Goal: Communication & Community: Answer question/provide support

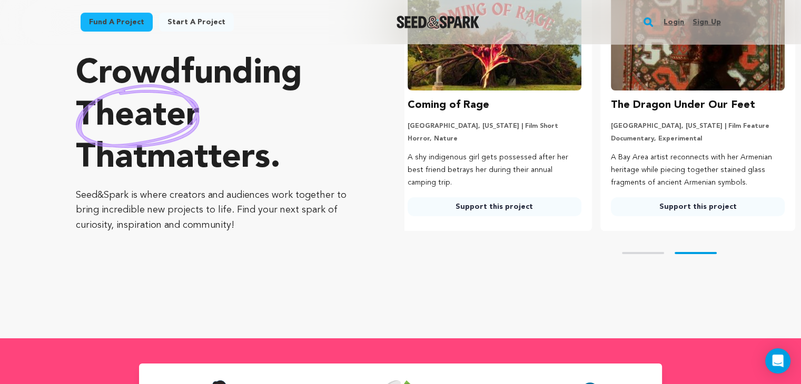
scroll to position [96, 0]
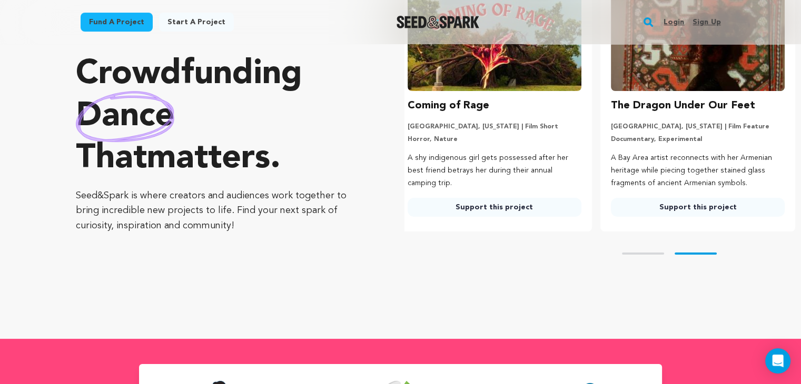
click at [518, 64] on img at bounding box center [495, 40] width 174 height 101
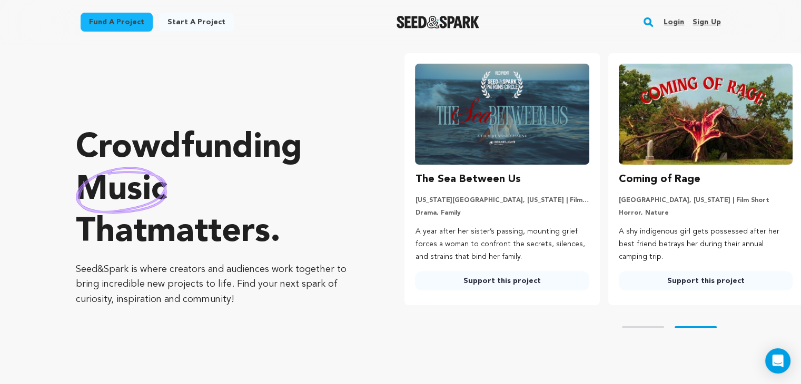
scroll to position [0, 0]
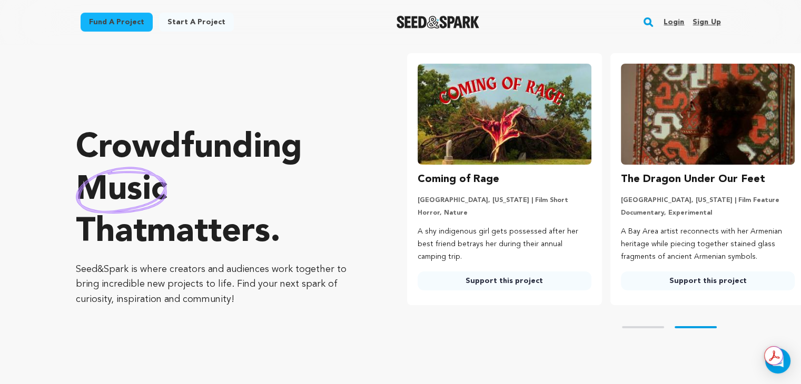
click at [487, 288] on ul "The Sea Between Us New York City, New York | Film Short Drama, Family A year af…" at bounding box center [602, 179] width 396 height 252
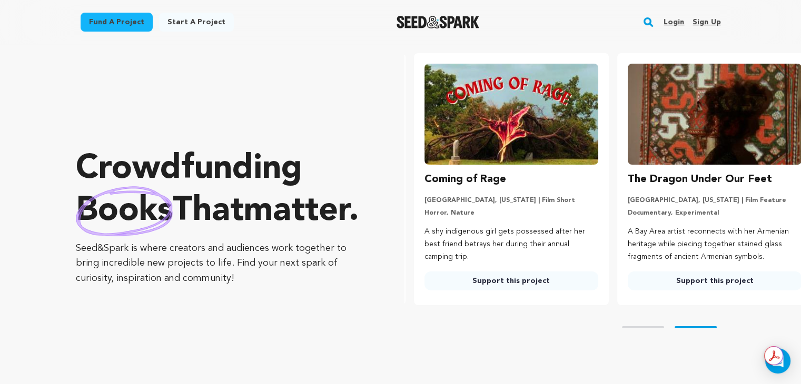
scroll to position [0, 211]
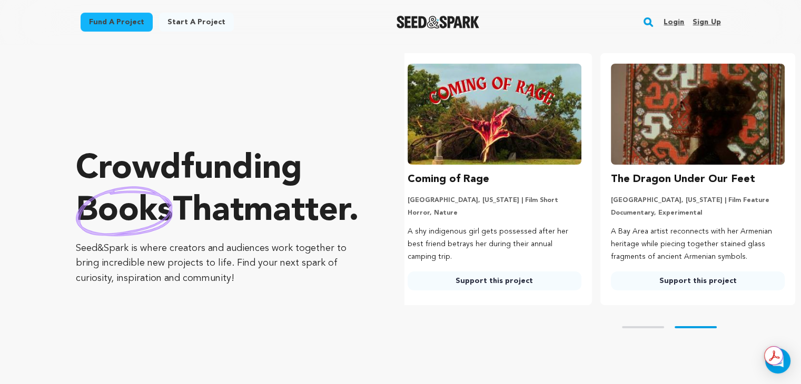
click at [431, 272] on link "Support this project" at bounding box center [495, 281] width 174 height 19
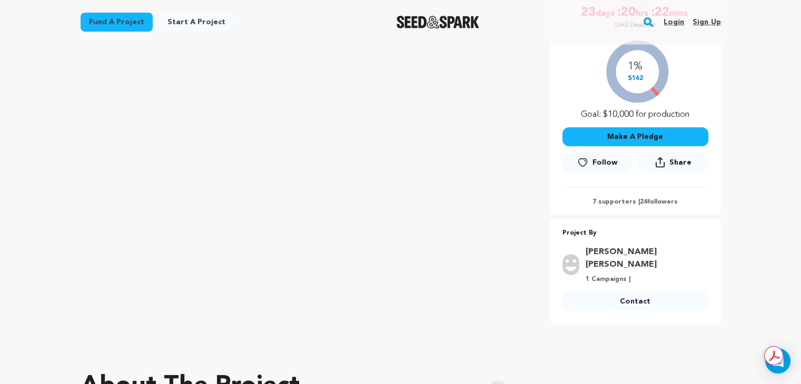
scroll to position [220, 0]
click at [592, 154] on link "Follow" at bounding box center [597, 161] width 70 height 19
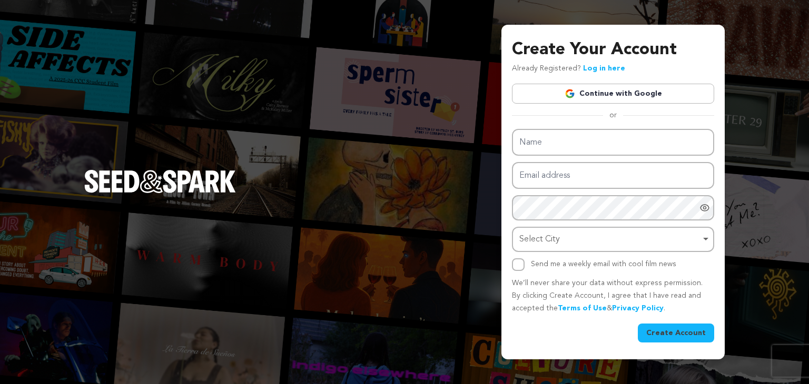
click at [652, 96] on link "Continue with Google" at bounding box center [613, 94] width 202 height 20
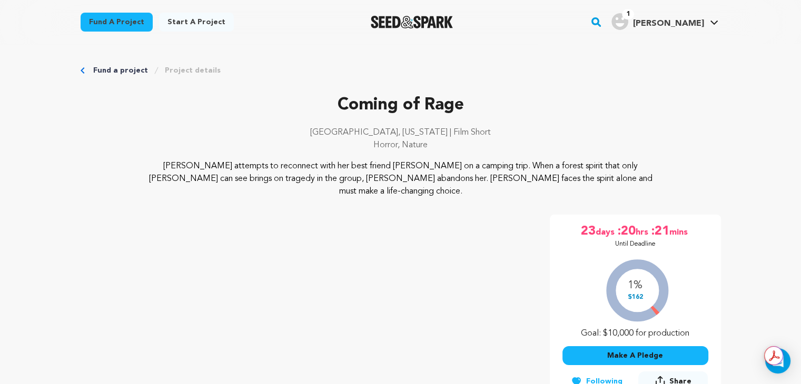
click at [449, 26] on img "Seed&Spark Homepage" at bounding box center [412, 22] width 83 height 13
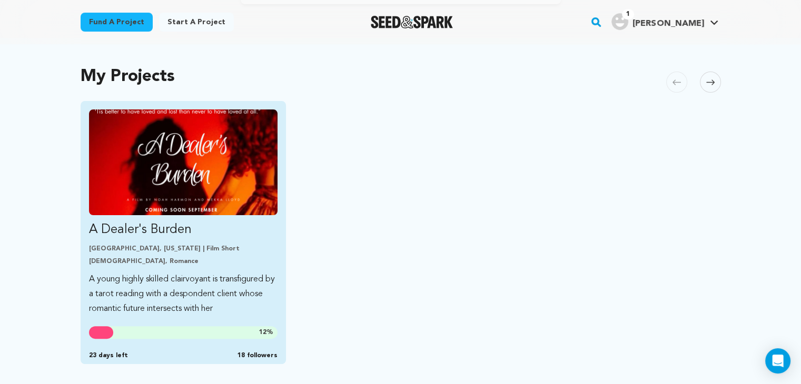
scroll to position [206, 0]
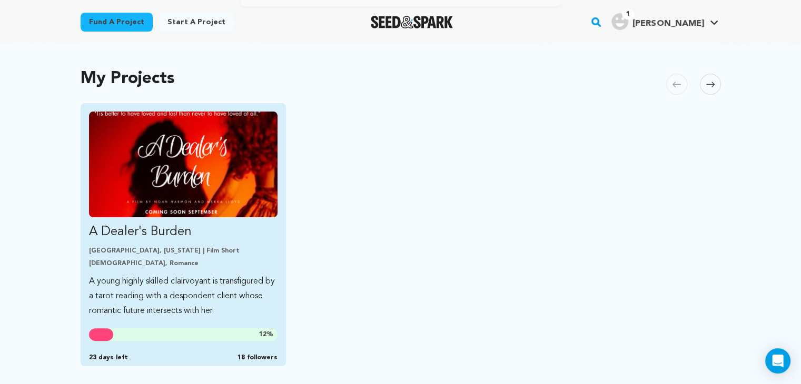
click at [184, 184] on img "Fund A Dealer&#039;s Burden" at bounding box center [183, 165] width 189 height 106
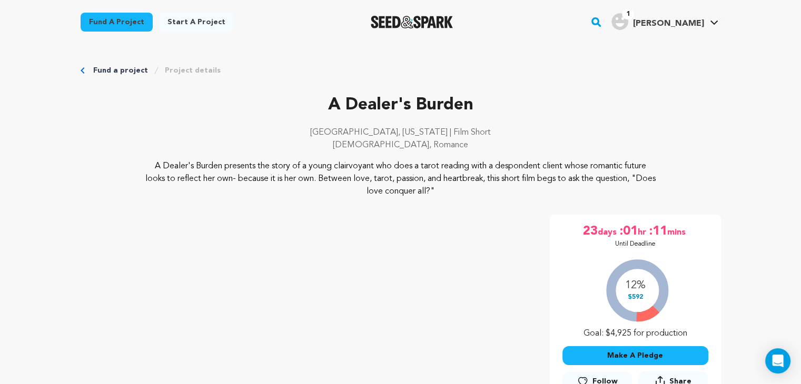
click at [714, 17] on link "1 Mekka L. Mekka L." at bounding box center [664, 20] width 111 height 19
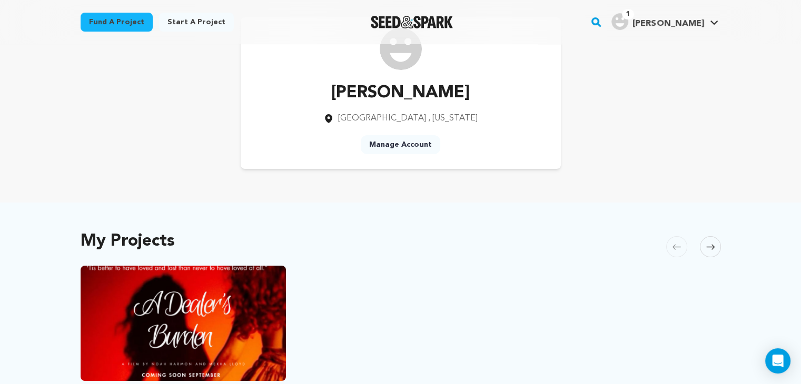
scroll to position [45, 0]
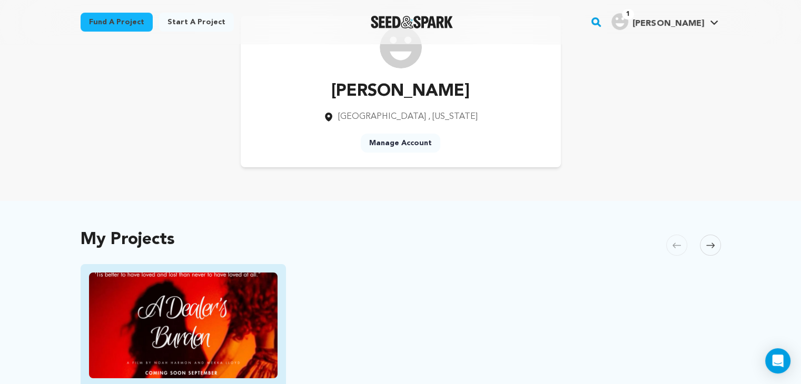
click at [217, 304] on img "Fund A Dealer&#039;s Burden" at bounding box center [183, 326] width 189 height 106
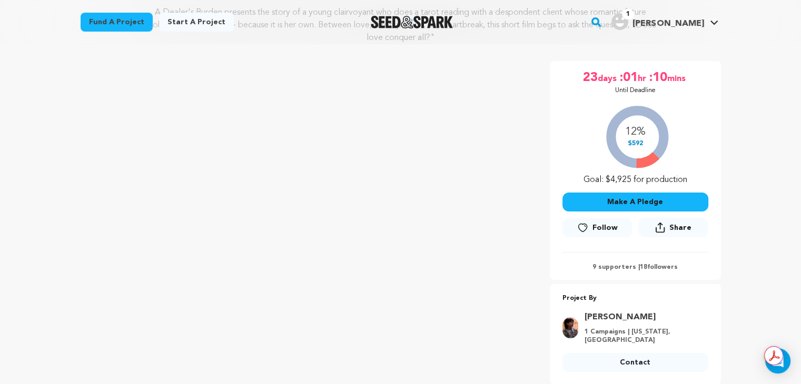
scroll to position [157, 0]
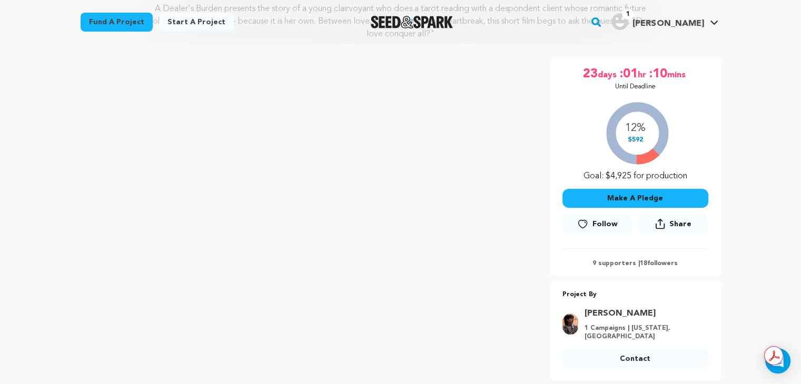
click at [640, 135] on div "12% $592 Goal: $4,925 for production" at bounding box center [635, 138] width 146 height 87
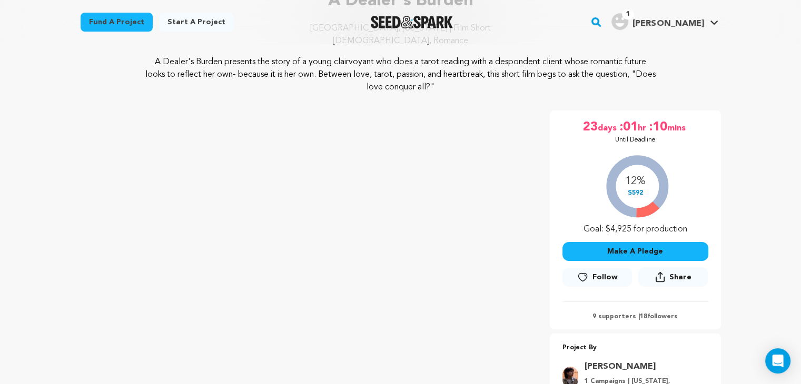
scroll to position [105, 0]
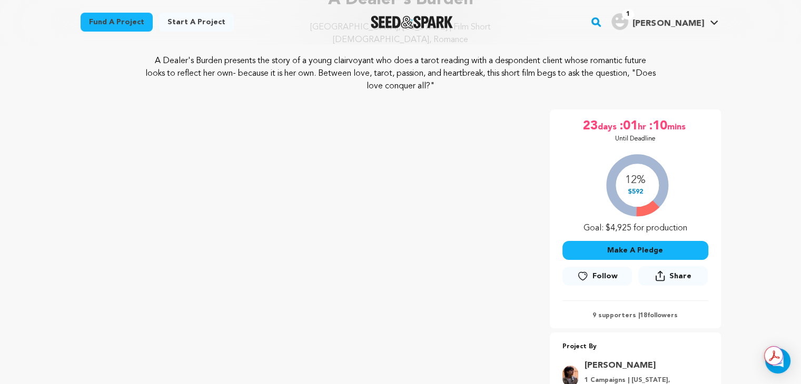
click at [588, 274] on icon at bounding box center [582, 276] width 11 height 11
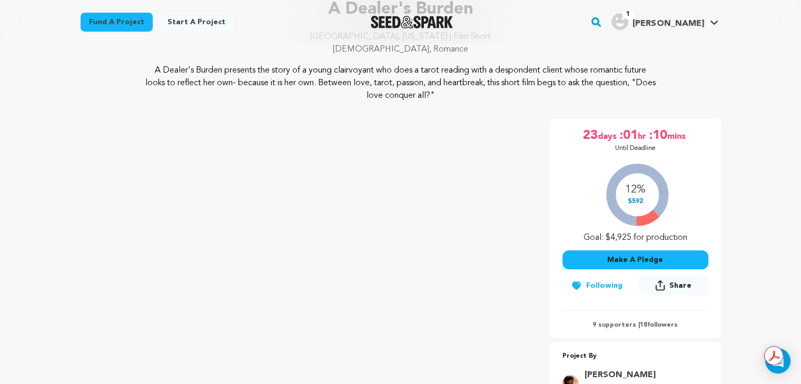
scroll to position [0, 0]
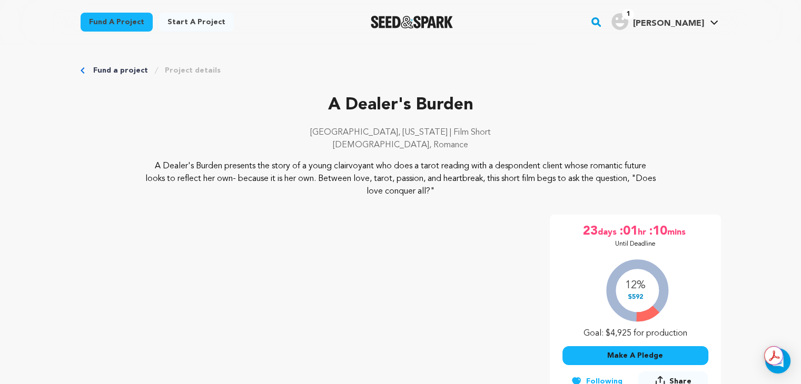
click at [179, 71] on link "Project details" at bounding box center [193, 70] width 56 height 11
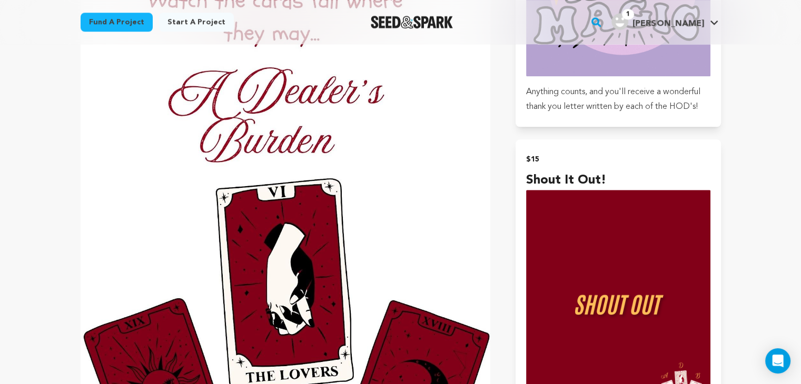
scroll to position [687, 0]
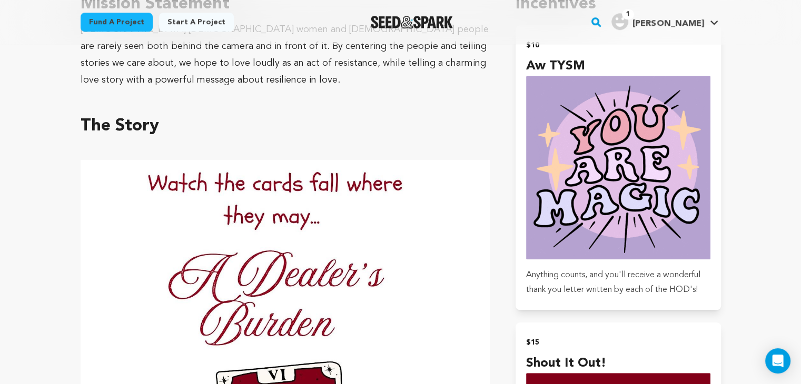
click at [682, 24] on span "[PERSON_NAME]" at bounding box center [667, 23] width 71 height 8
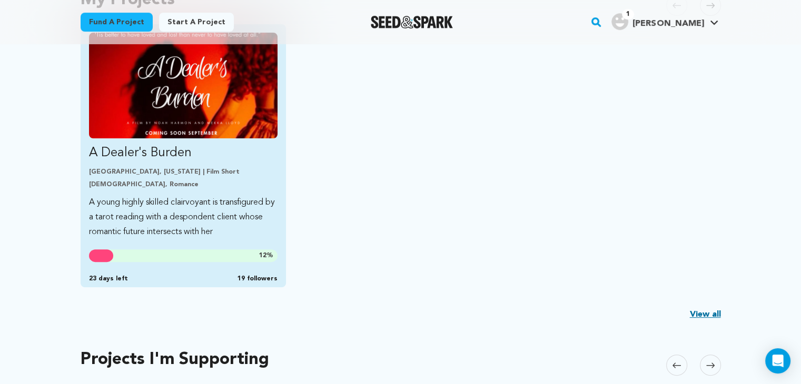
scroll to position [278, 0]
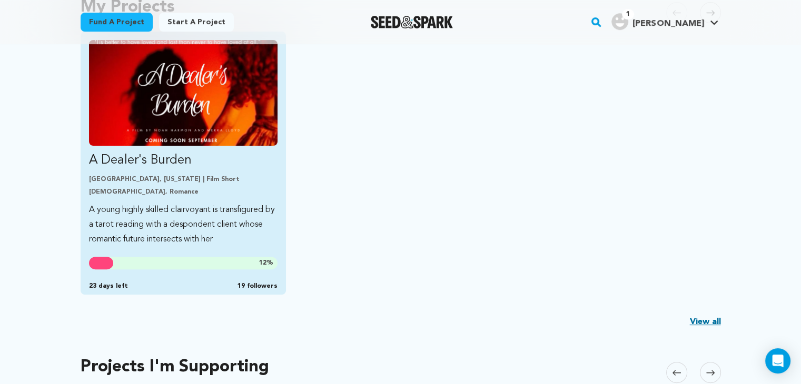
click at [219, 131] on img "Fund A Dealer&#039;s Burden" at bounding box center [183, 93] width 189 height 106
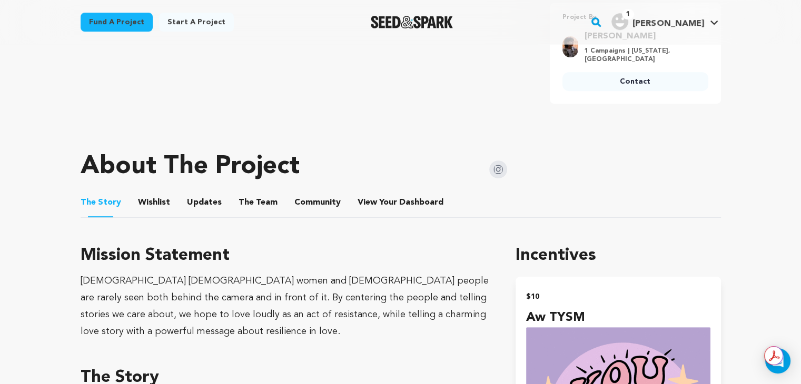
scroll to position [435, 0]
click at [400, 196] on span "Dashboard" at bounding box center [421, 202] width 44 height 13
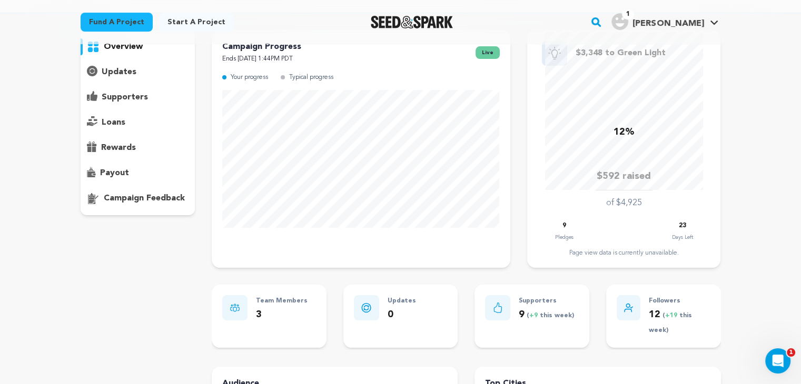
click at [282, 80] on div "Typical progress" at bounding box center [307, 78] width 53 height 12
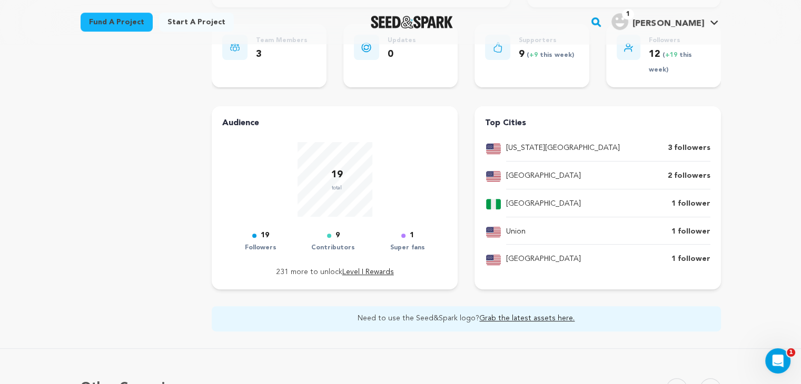
scroll to position [440, 0]
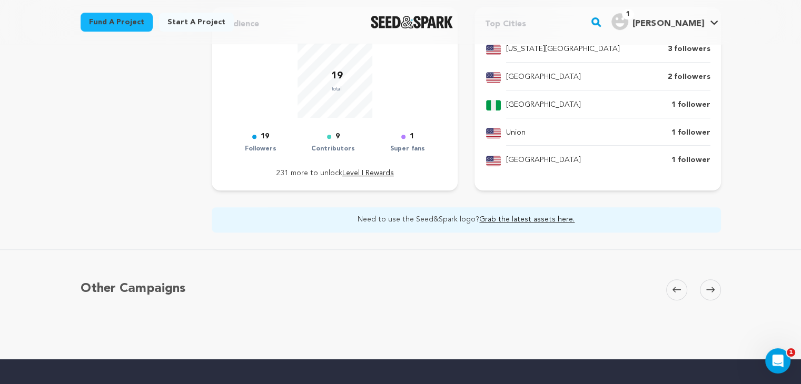
click at [410, 136] on div "1" at bounding box center [407, 137] width 35 height 13
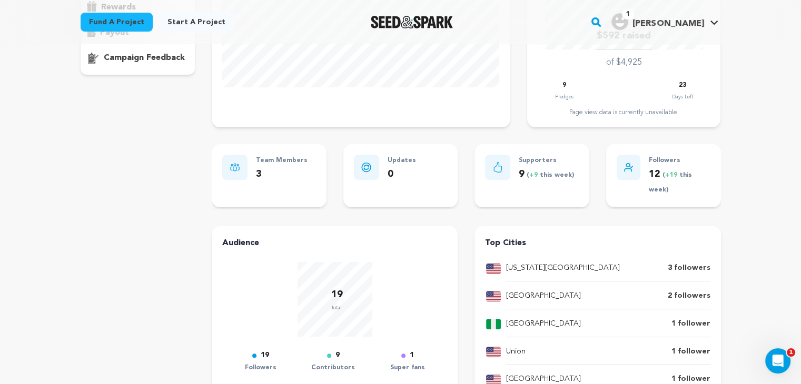
scroll to position [215, 0]
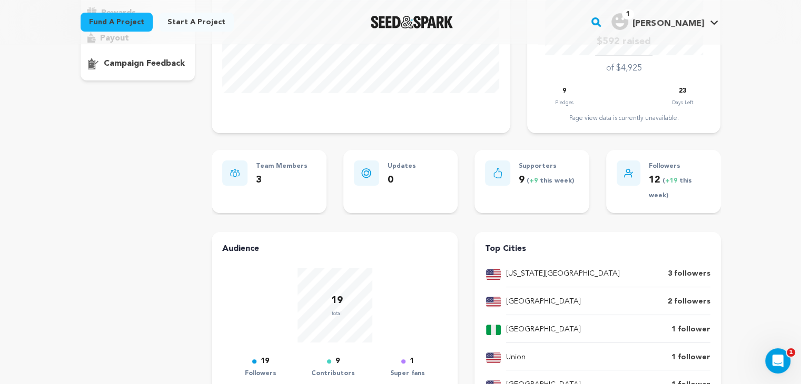
click at [495, 170] on icon at bounding box center [497, 173] width 9 height 11
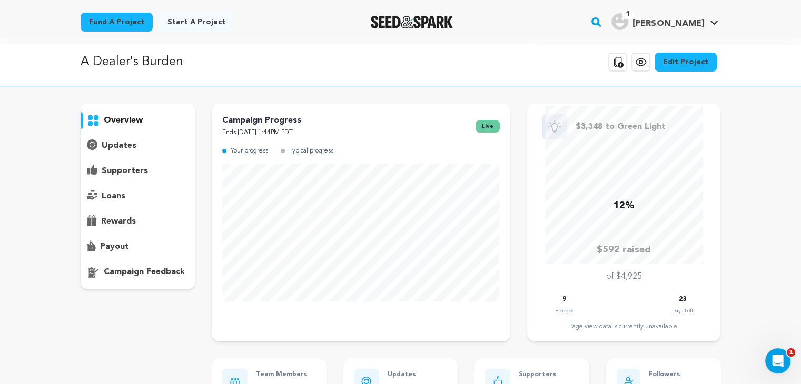
scroll to position [5, 0]
click at [143, 177] on p "supporters" at bounding box center [125, 172] width 46 height 13
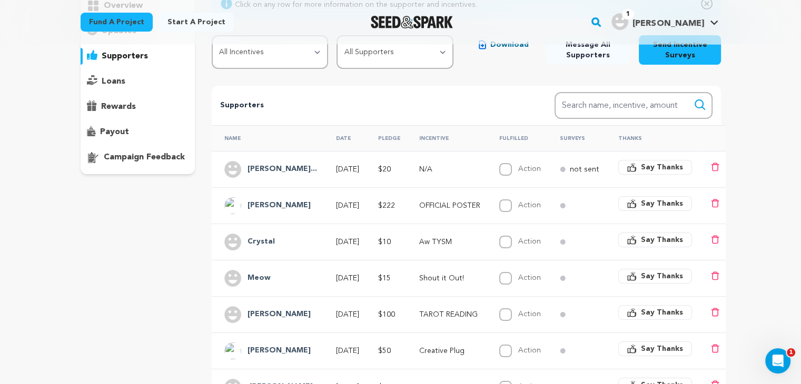
scroll to position [124, 0]
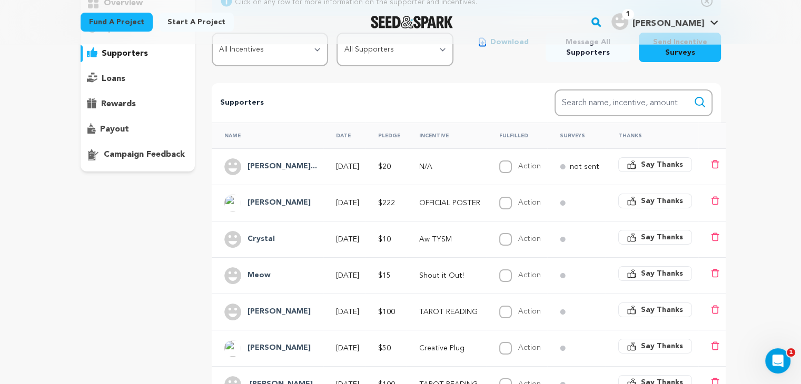
click at [451, 166] on p "N/A" at bounding box center [449, 167] width 61 height 11
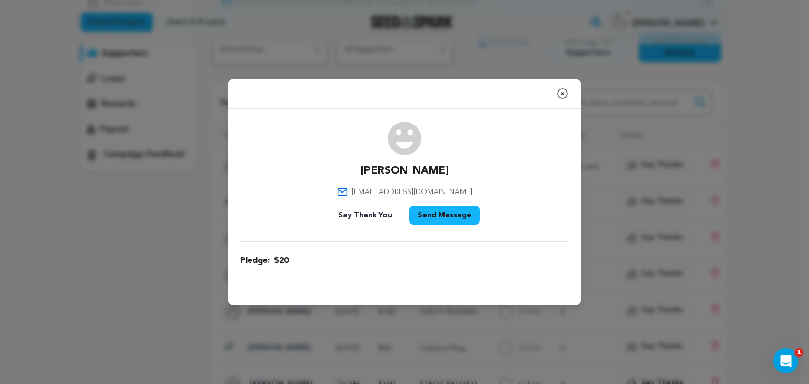
click at [562, 93] on icon "button" at bounding box center [562, 93] width 13 height 13
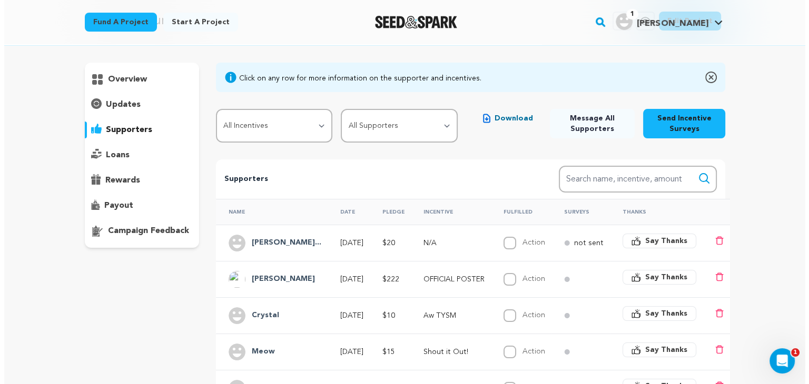
scroll to position [49, 0]
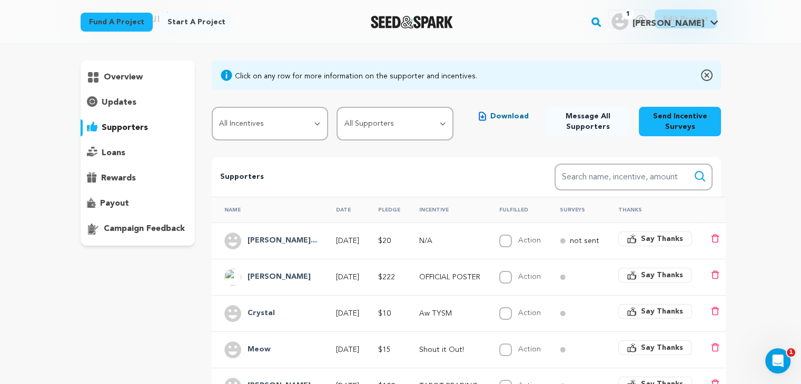
click at [587, 119] on span "Message All Supporters" at bounding box center [588, 121] width 68 height 21
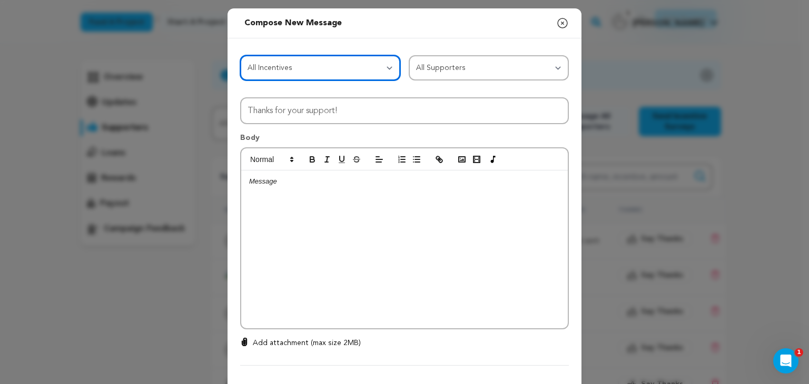
click at [348, 59] on select "All Incentives Aw TYSM Shout it Out! A Little Kiss Creative Plug Your Very Own …" at bounding box center [320, 67] width 160 height 25
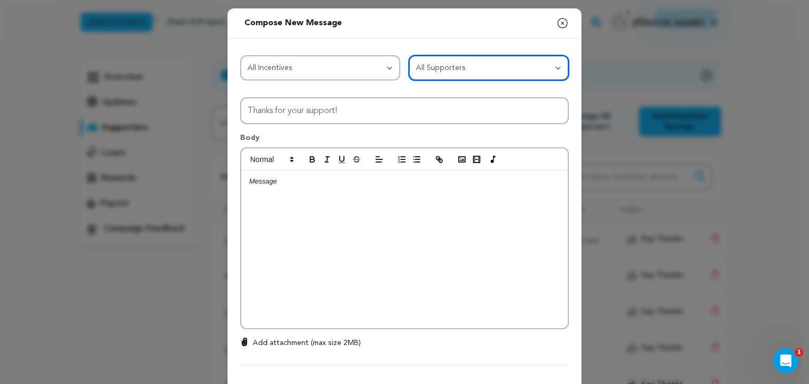
click at [497, 74] on select "All Supporters Survey not sent Survey incomplete Survey complete Incentive not …" at bounding box center [489, 67] width 160 height 25
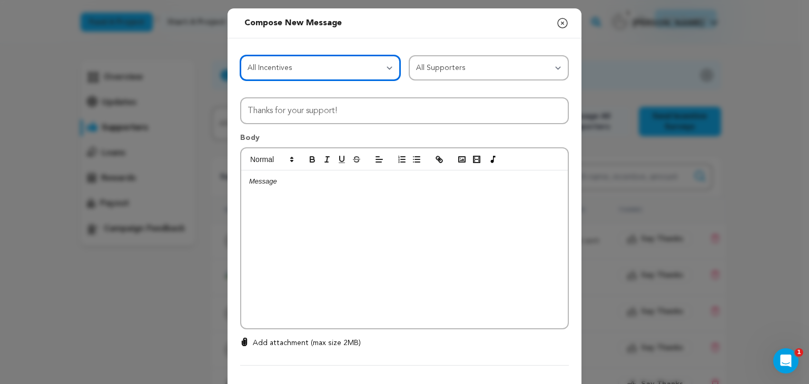
click at [283, 75] on select "All Incentives Aw TYSM Shout it Out! A Little Kiss Creative Plug Your Very Own …" at bounding box center [320, 67] width 160 height 25
select select "116881"
click at [240, 55] on select "All Incentives Aw TYSM Shout it Out! A Little Kiss Creative Plug Your Very Own …" at bounding box center [320, 67] width 160 height 25
select select "116881"
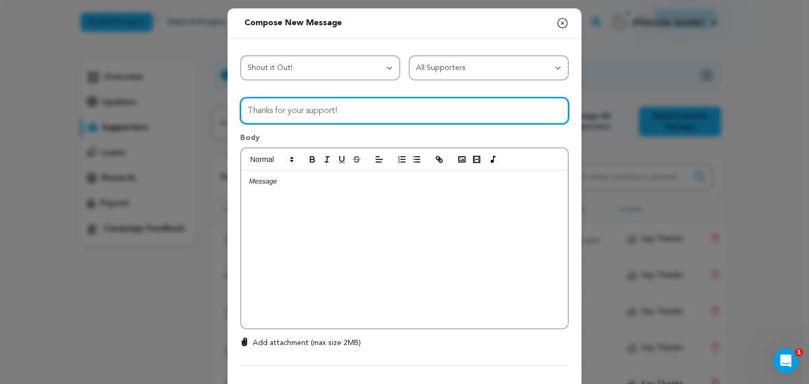
click at [331, 110] on input "Thanks for your support!" at bounding box center [404, 110] width 329 height 27
click at [352, 108] on input "Thanks for your support!" at bounding box center [404, 110] width 329 height 27
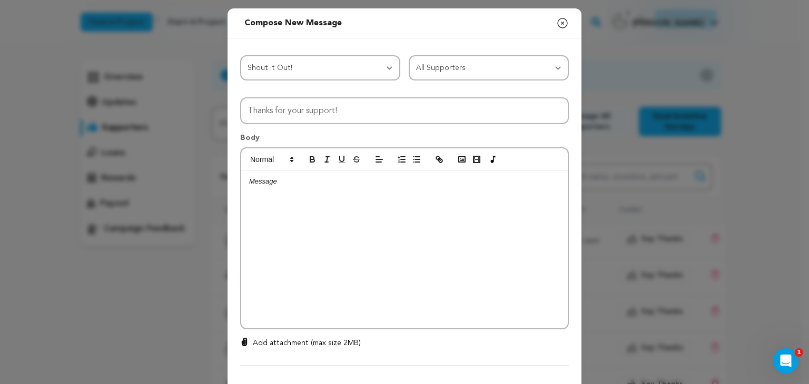
click at [288, 216] on div at bounding box center [404, 250] width 326 height 158
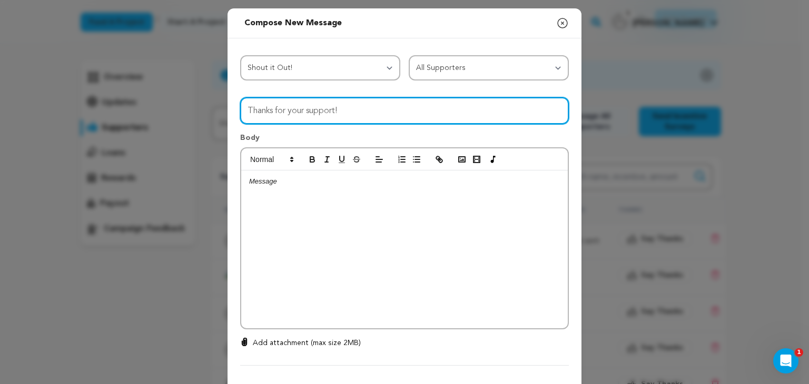
click at [341, 109] on input "Thanks for your support!" at bounding box center [404, 110] width 329 height 27
type input "Thanks for your support!"
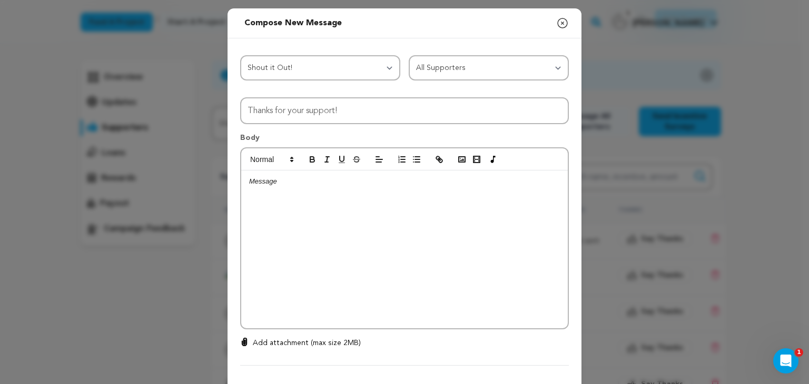
click at [607, 81] on div "Send message to Say thanks to Compose New Message Close modal All Incentives Aw…" at bounding box center [404, 217] width 809 height 435
click at [559, 26] on icon "button" at bounding box center [562, 23] width 13 height 13
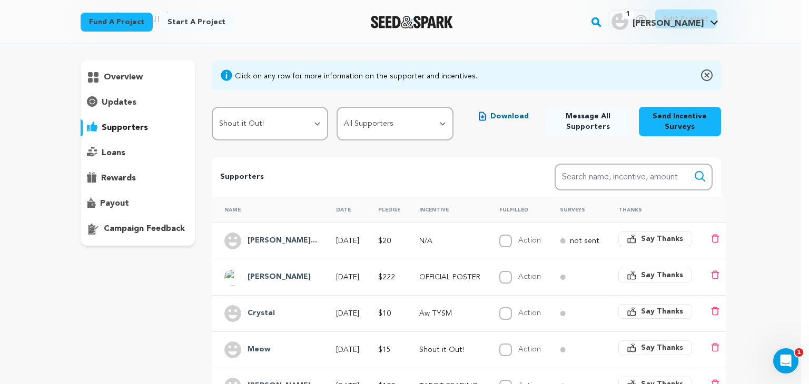
click at [781, 129] on div "A Dealer's Burden Copy public preview link View project Edit Project View more …" at bounding box center [400, 354] width 801 height 718
click at [444, 173] on p "Supporters" at bounding box center [370, 177] width 300 height 13
click at [274, 129] on select "All Incentives Aw TYSM Shout it Out! A Little Kiss Creative Plug Your Very Own …" at bounding box center [270, 124] width 116 height 34
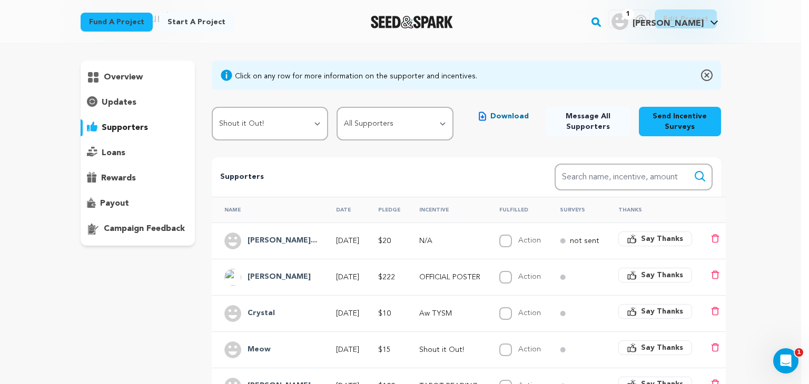
click at [769, 213] on div "A Dealer's Burden Copy public preview link View project Edit Project View more …" at bounding box center [400, 354] width 801 height 718
click at [512, 236] on input "Action" at bounding box center [505, 241] width 13 height 13
checkbox input "true"
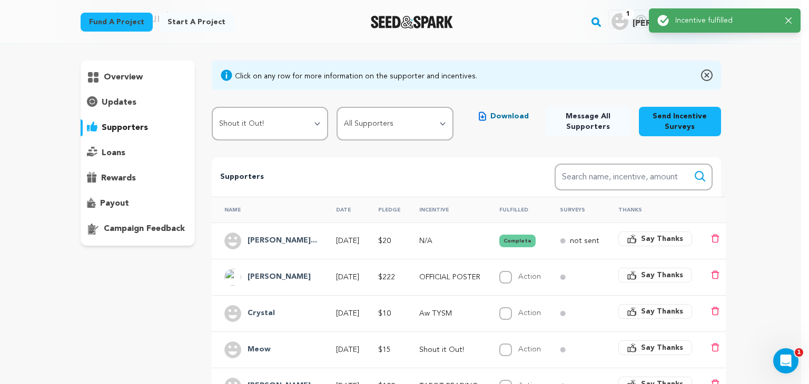
click at [524, 236] on button "Complete" at bounding box center [517, 241] width 36 height 13
click at [535, 239] on button "Complete" at bounding box center [517, 241] width 36 height 13
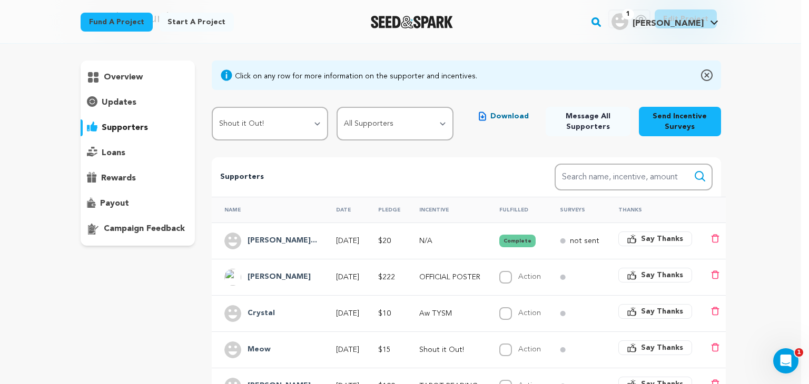
click at [788, 22] on icon "button" at bounding box center [785, 20] width 6 height 6
click at [533, 246] on button "Complete" at bounding box center [517, 241] width 36 height 13
click at [173, 267] on div "overview updates" at bounding box center [138, 323] width 115 height 525
drag, startPoint x: 173, startPoint y: 267, endPoint x: 84, endPoint y: 350, distance: 121.8
click at [84, 350] on div "overview updates" at bounding box center [138, 323] width 115 height 525
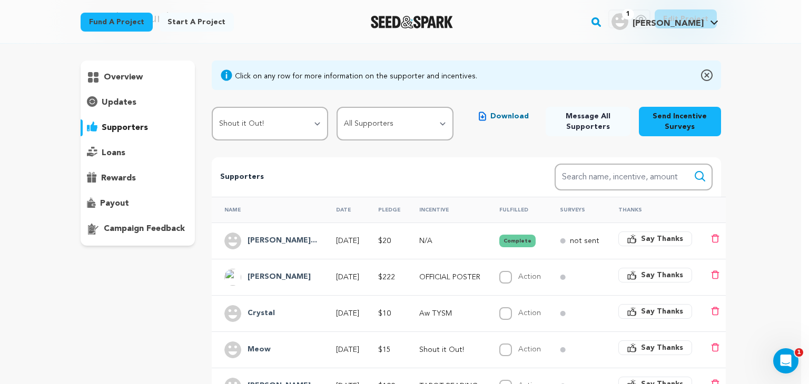
click at [531, 238] on button "Complete" at bounding box center [517, 241] width 36 height 13
click at [654, 234] on span "Say Thanks" at bounding box center [662, 239] width 42 height 11
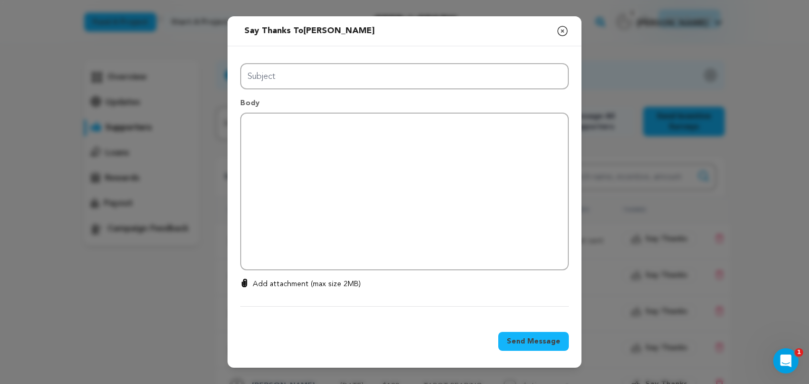
type input "Thanks for your support!"
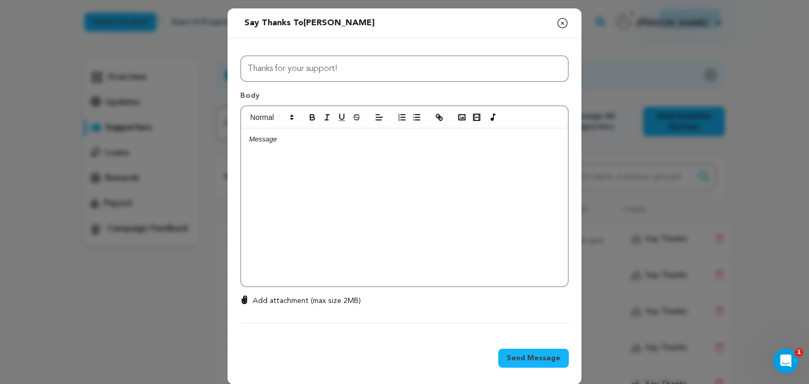
click at [503, 194] on div at bounding box center [404, 207] width 326 height 158
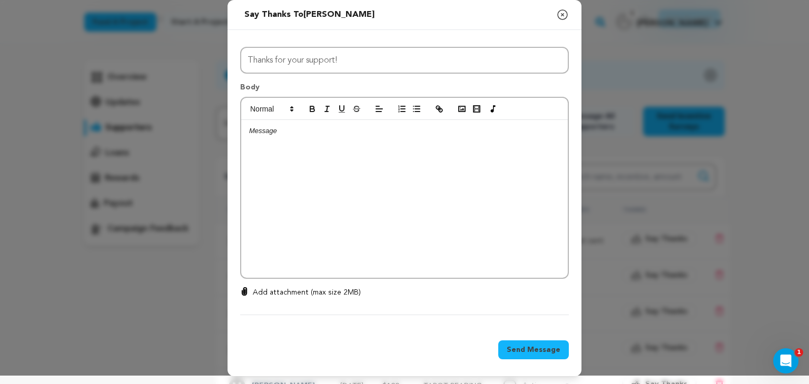
click at [556, 13] on icon "button" at bounding box center [562, 14] width 13 height 13
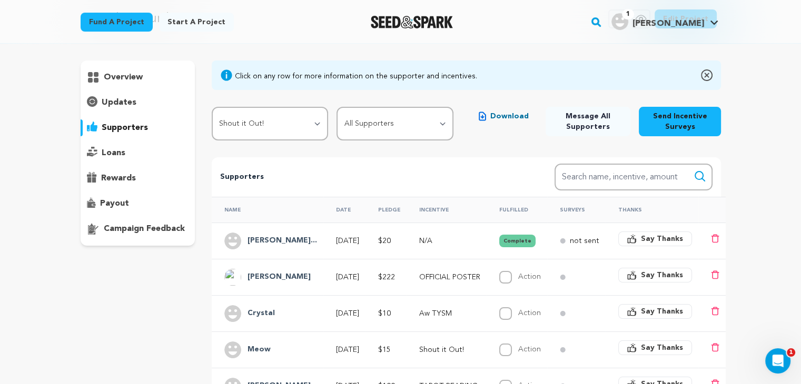
click at [579, 125] on span "Message All Supporters" at bounding box center [588, 121] width 68 height 21
select select "116881"
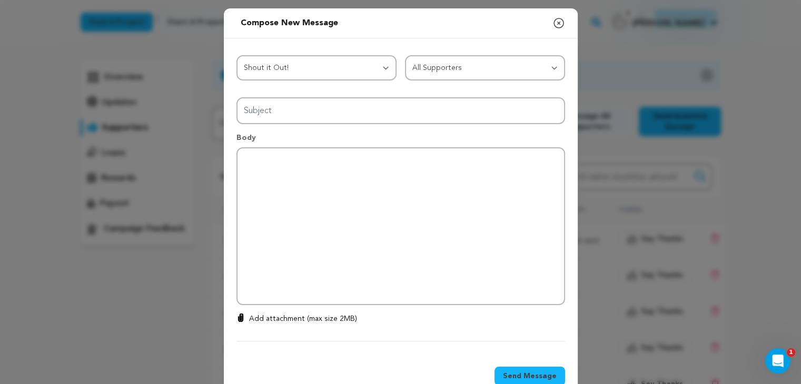
type input "Thanks for your support!"
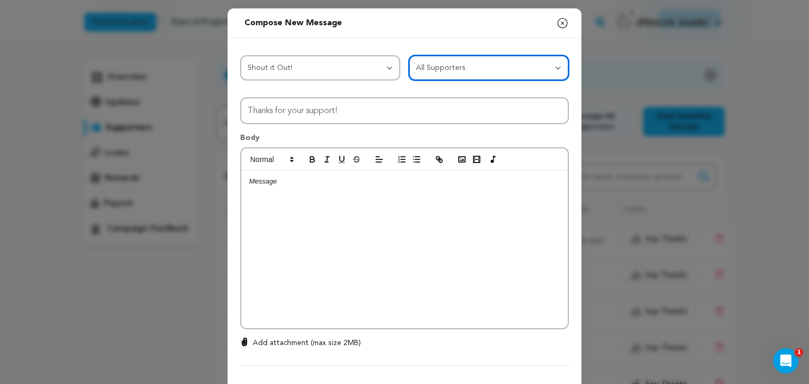
click at [448, 70] on select "All Supporters Survey not sent Survey incomplete Survey complete Incentive not …" at bounding box center [489, 67] width 160 height 25
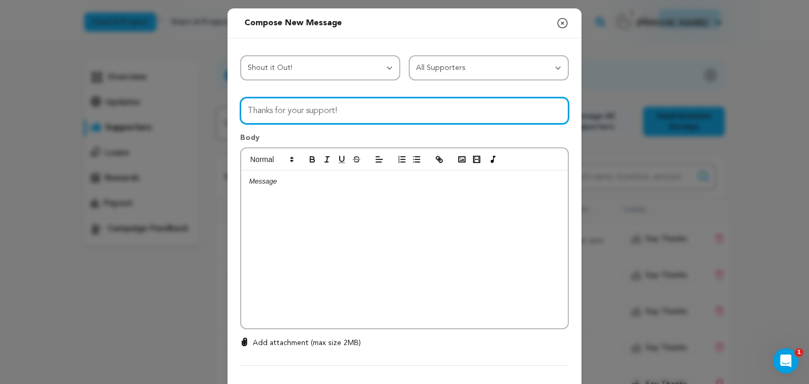
click at [350, 112] on input "Thanks for your support!" at bounding box center [404, 110] width 329 height 27
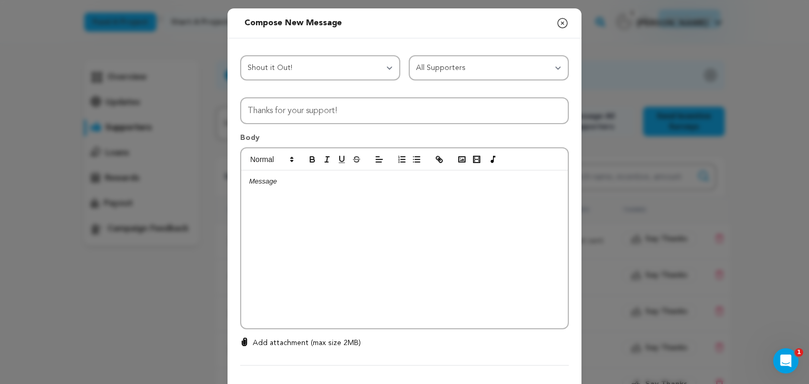
click at [286, 217] on div at bounding box center [404, 250] width 326 height 158
click at [295, 177] on p "Good afternoon! My name is Mekka Lloyd" at bounding box center [404, 181] width 311 height 9
drag, startPoint x: 294, startPoint y: 179, endPoint x: 409, endPoint y: 184, distance: 114.9
click at [409, 184] on p "Good afternoon My name is Mekka Lloyd" at bounding box center [404, 181] width 311 height 9
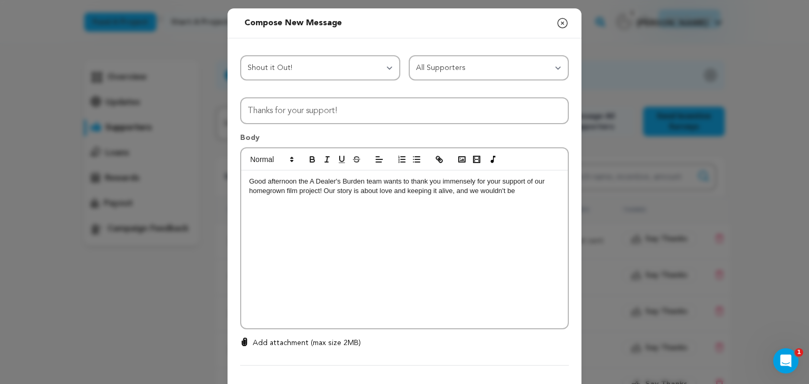
click at [529, 196] on div "Good afternoon the A Dealer's Burden team wants to thank you immensely for your…" at bounding box center [404, 250] width 326 height 158
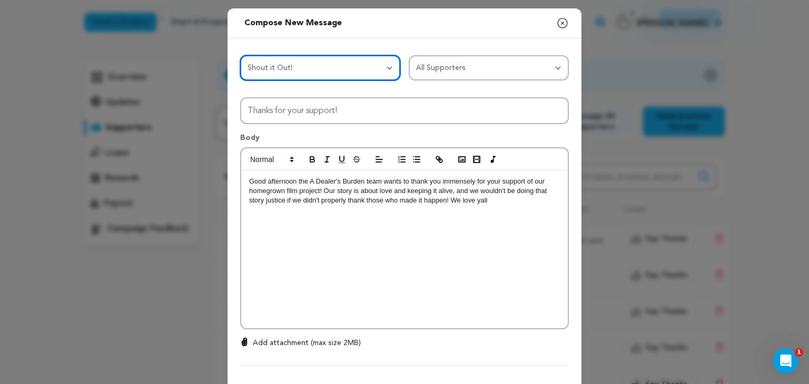
click at [384, 72] on select "All Incentives Aw TYSM Shout it Out! A Little Kiss Creative Plug Your Very Own …" at bounding box center [320, 67] width 160 height 25
select select "116780"
click at [240, 55] on select "All Incentives Aw TYSM Shout it Out! A Little Kiss Creative Plug Your Very Own …" at bounding box center [320, 67] width 160 height 25
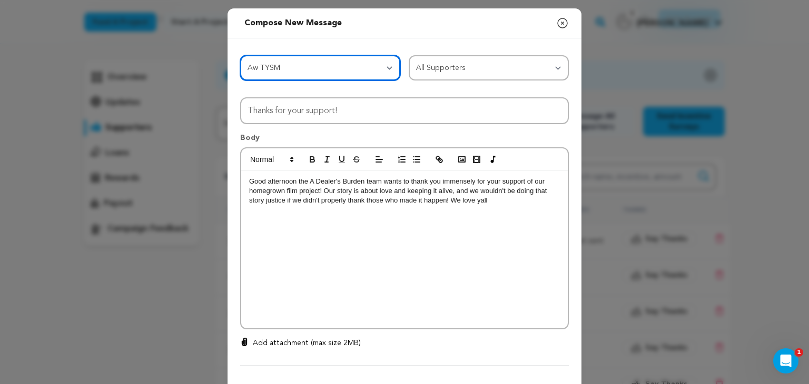
select select "116780"
click at [340, 70] on select "All Incentives Aw TYSM Shout it Out! A Little Kiss Creative Plug Your Very Own …" at bounding box center [320, 67] width 160 height 25
select select "116881"
click at [240, 55] on select "All Incentives Aw TYSM Shout it Out! A Little Kiss Creative Plug Your Very Own …" at bounding box center [320, 67] width 160 height 25
select select "116881"
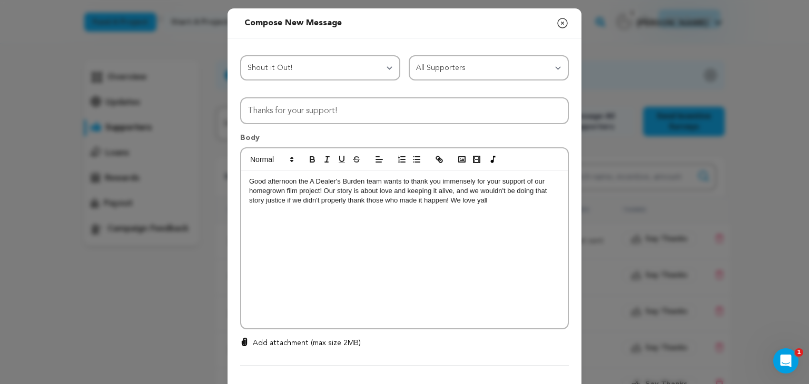
click at [492, 204] on p "Good afternoon the A Dealer's Burden team wants to thank you immensely for your…" at bounding box center [404, 191] width 311 height 29
click at [446, 201] on p "Good afternoon the A Dealer's Burden team wants to thank you immensely for your…" at bounding box center [404, 191] width 311 height 29
click at [337, 219] on p "We love yall and we wanr pe" at bounding box center [404, 219] width 311 height 9
click at [275, 221] on p "We love yall and we wanr pe" at bounding box center [404, 219] width 311 height 9
click at [344, 220] on p "We love y'all and we wanr pe" at bounding box center [404, 219] width 311 height 9
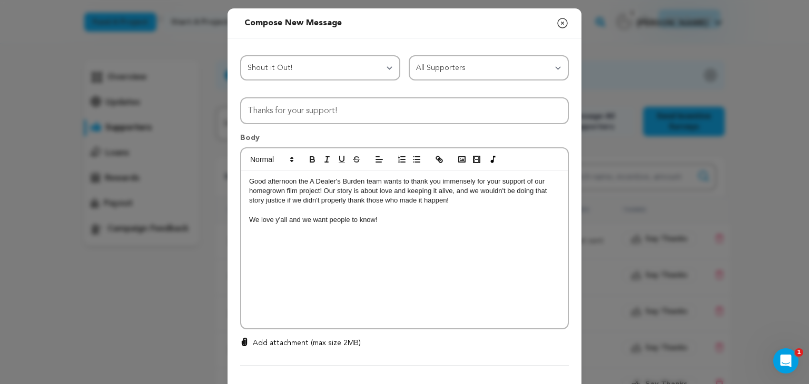
drag, startPoint x: 383, startPoint y: 220, endPoint x: 244, endPoint y: 217, distance: 139.0
click at [249, 217] on p "We love y'all and we want people to know!" at bounding box center [404, 219] width 311 height 9
click at [312, 157] on icon "button" at bounding box center [311, 159] width 9 height 9
click at [415, 217] on p "We love y'all and we want people to know!" at bounding box center [404, 219] width 311 height 9
click at [307, 155] on icon "button" at bounding box center [311, 159] width 9 height 9
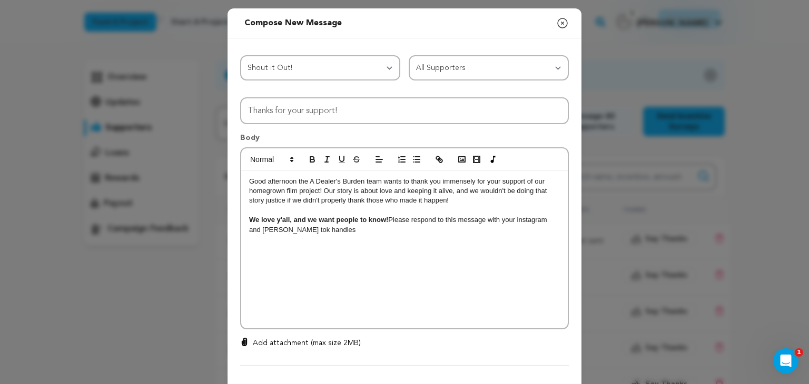
click at [341, 231] on p "We love y'all, and we want people to know! Please respond to this message with …" at bounding box center [404, 224] width 311 height 19
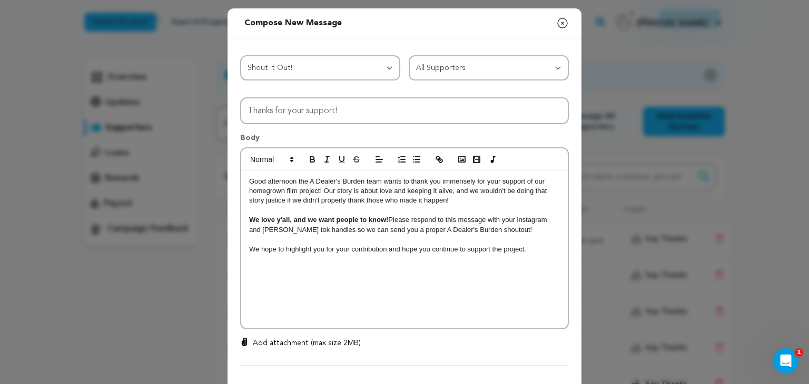
scroll to position [0, 0]
click at [425, 272] on div "Good afternoon the A Dealer's Burden team wants to thank you immensely for your…" at bounding box center [404, 250] width 326 height 158
click at [527, 222] on p "We love y'all, and we want people to know! Please respond to this message with …" at bounding box center [404, 224] width 311 height 19
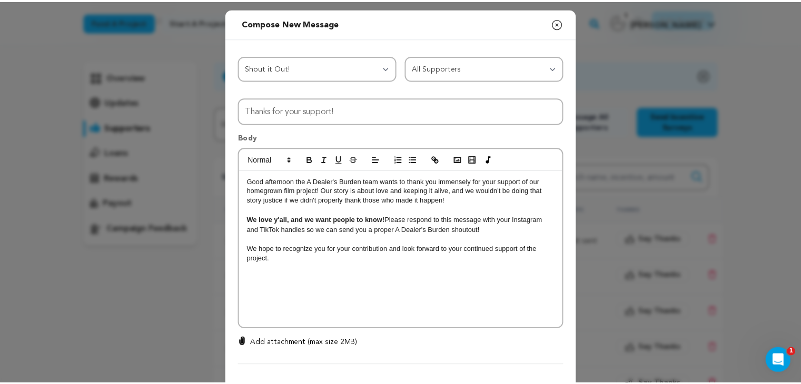
scroll to position [50, 0]
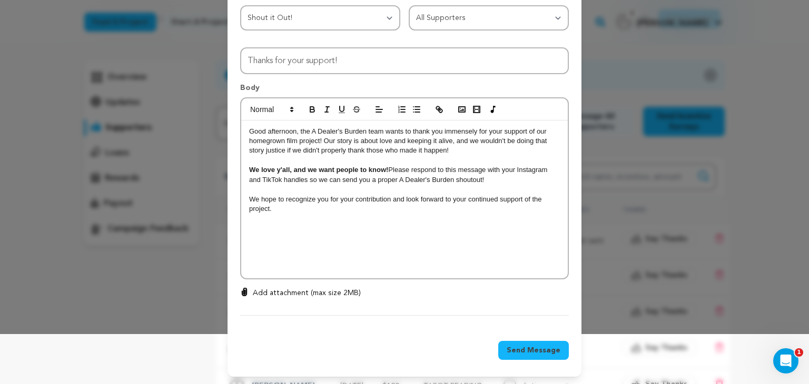
drag, startPoint x: 246, startPoint y: 132, endPoint x: 278, endPoint y: 213, distance: 87.2
click at [278, 213] on div "Good afternoon, the A Dealer's Burden team wants to thank you immensely for you…" at bounding box center [404, 200] width 326 height 158
copy div "Good afternoon, the A Dealer's Burden team wants to thank you immensely for you…"
click at [524, 353] on span "Send Message" at bounding box center [534, 350] width 54 height 11
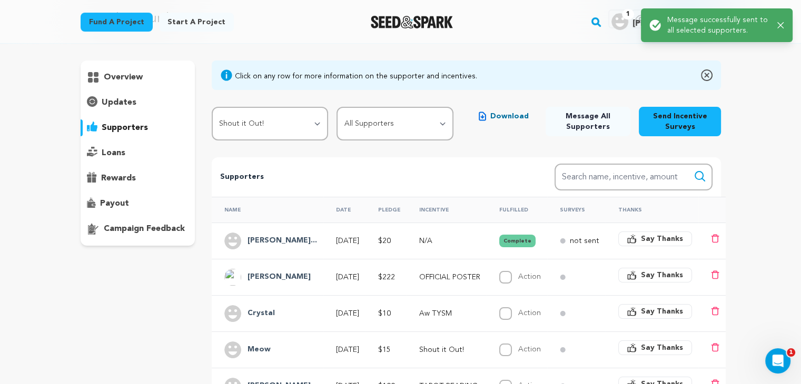
scroll to position [0, 0]
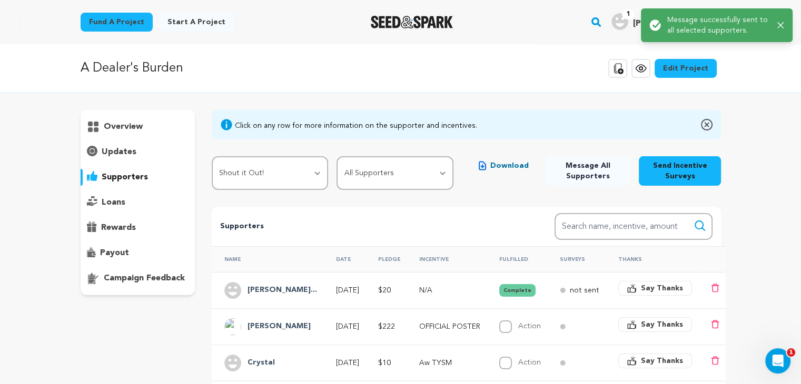
click at [402, 33] on div at bounding box center [412, 21] width 146 height 27
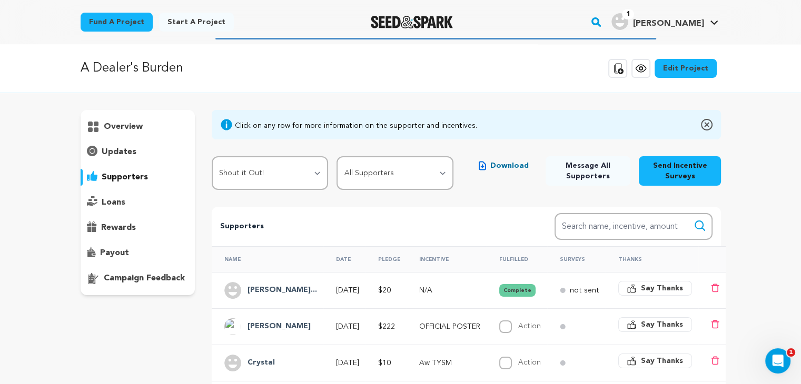
click at [410, 16] on img "Seed&Spark Homepage" at bounding box center [412, 22] width 83 height 13
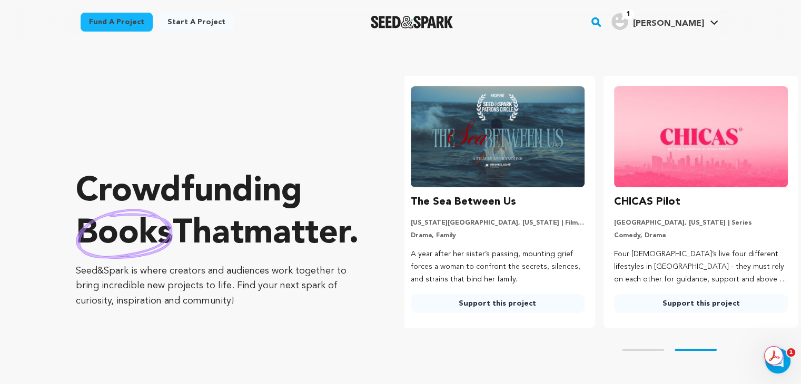
scroll to position [0, 211]
